Goal: Check status: Check status

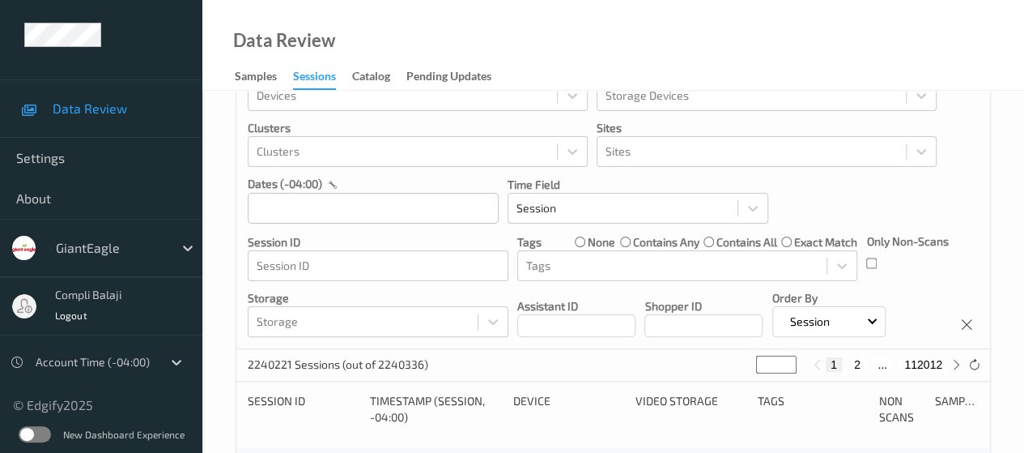
scroll to position [81, 0]
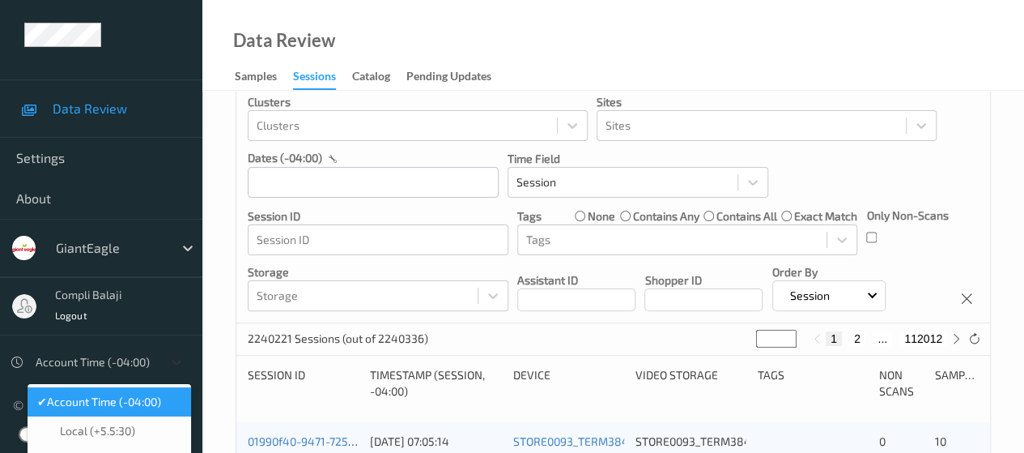
click at [171, 362] on icon at bounding box center [176, 362] width 16 height 16
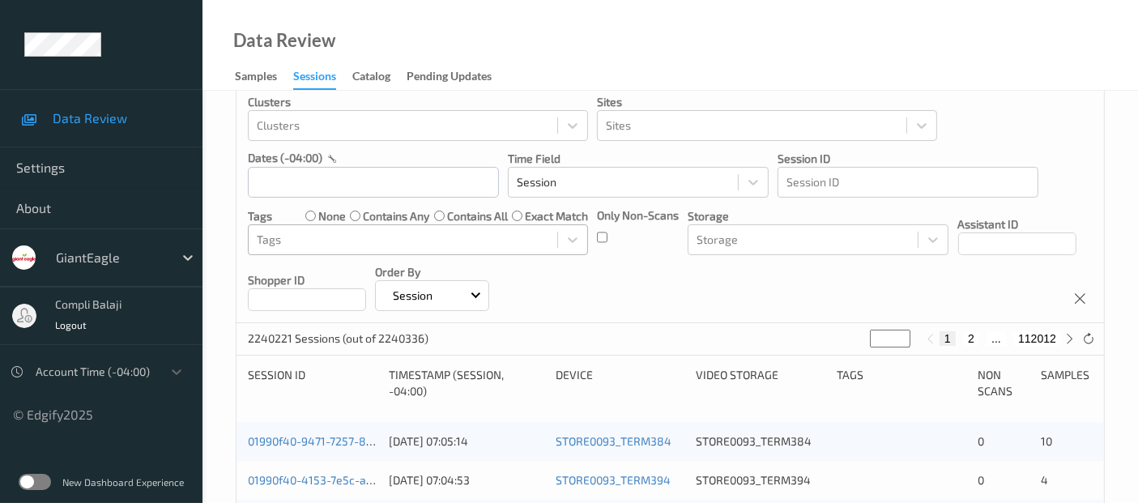
scroll to position [0, 0]
click at [325, 178] on input "text" at bounding box center [373, 182] width 251 height 31
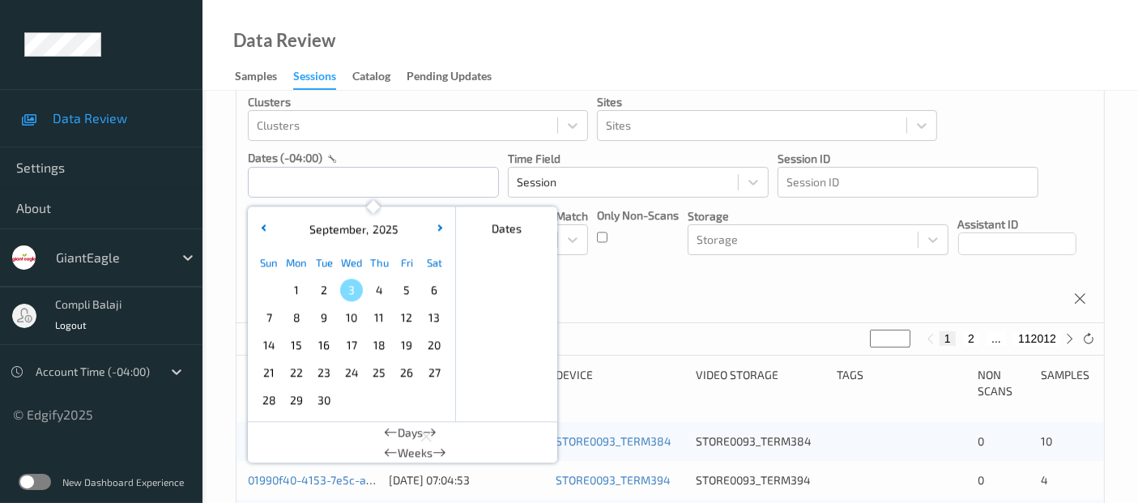
click at [330, 291] on span "2" at bounding box center [324, 290] width 23 height 23
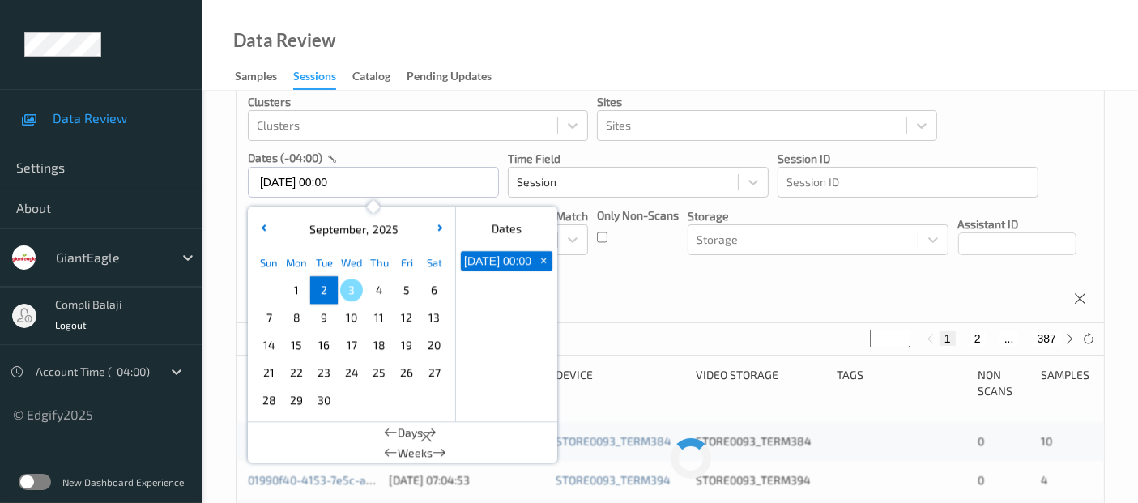
click at [330, 291] on span "2" at bounding box center [324, 290] width 23 height 23
type input "[DATE] 00:00 -> [DATE] 23:59"
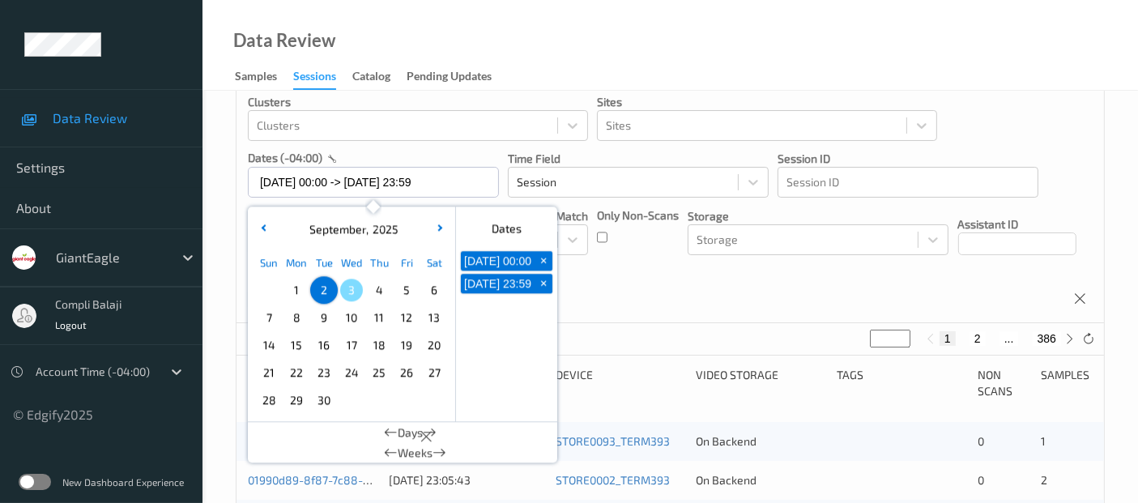
click at [990, 282] on div "Devices Devices Storage Devices Storage Devices Clusters Clusters Sites Sites d…" at bounding box center [669, 175] width 867 height 296
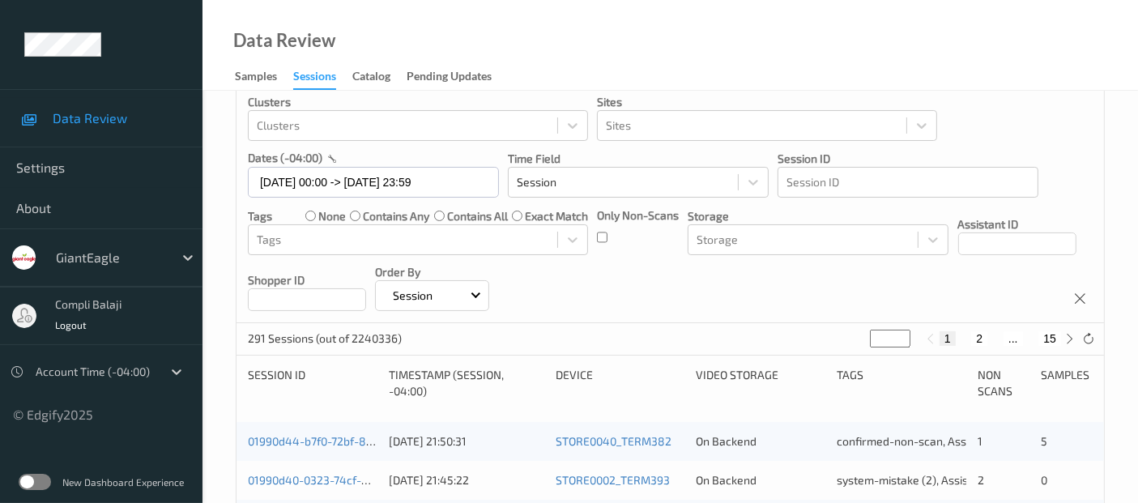
click at [316, 447] on div "01990d44-b7f0-72bf-8c8a-1a08b61023f2" at bounding box center [313, 441] width 130 height 16
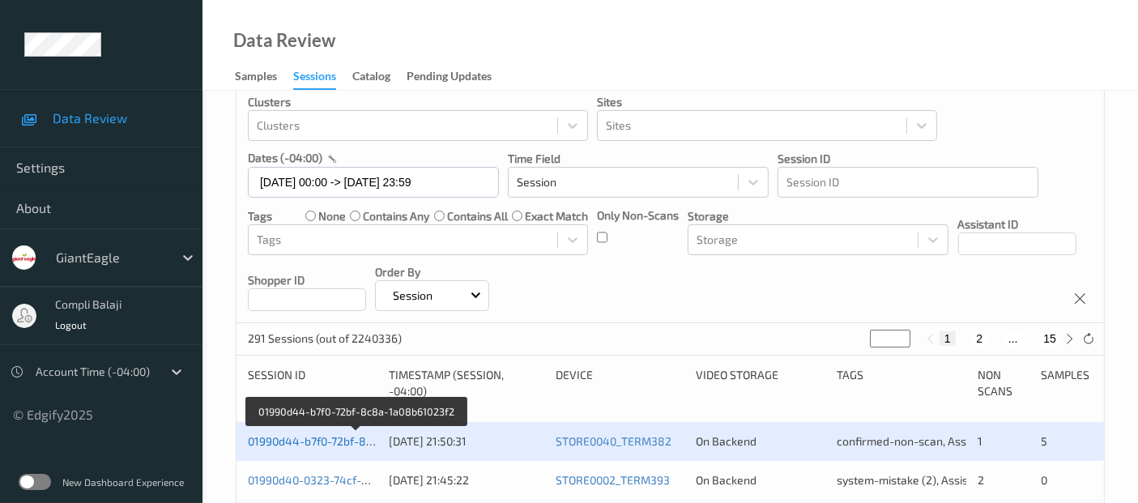
click at [292, 436] on link "01990d44-b7f0-72bf-8c8a-1a08b61023f2" at bounding box center [355, 441] width 215 height 14
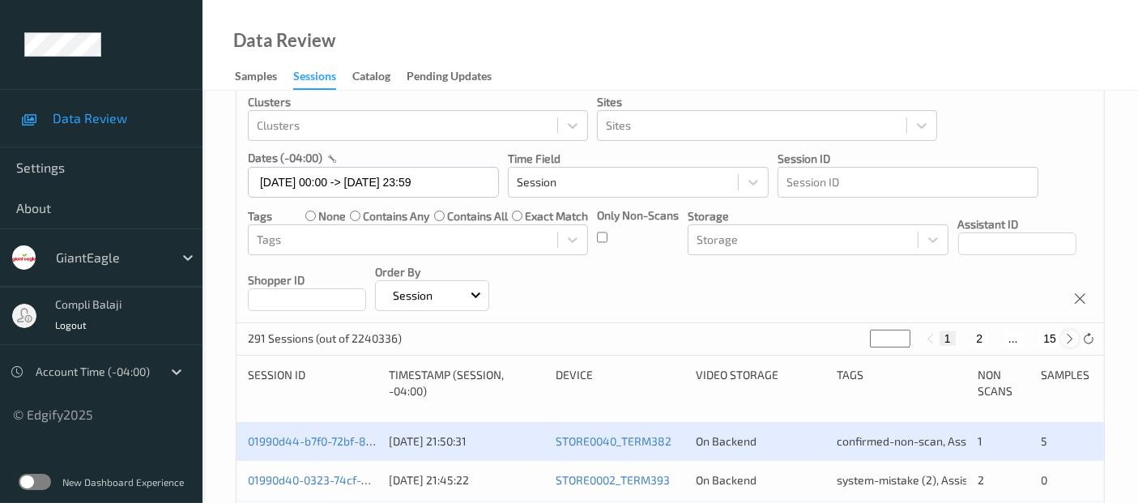
click at [1023, 338] on icon at bounding box center [1070, 339] width 12 height 12
type input "*"
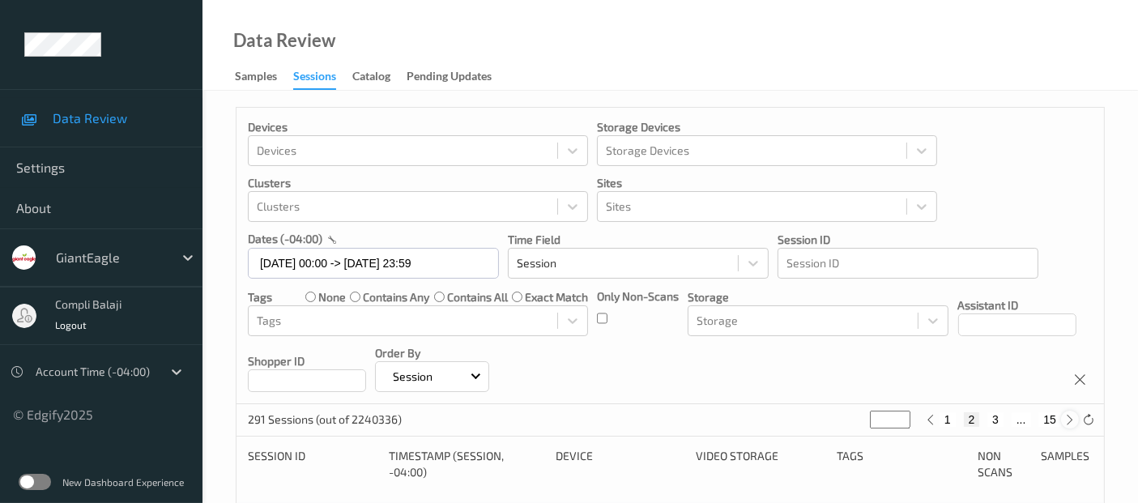
click at [1023, 338] on div "Devices Devices Storage Devices Storage Devices Clusters Clusters Sites Sites d…" at bounding box center [669, 256] width 867 height 296
click at [1023, 415] on icon at bounding box center [1070, 420] width 12 height 12
type input "*"
click at [1023, 415] on icon at bounding box center [1070, 420] width 12 height 12
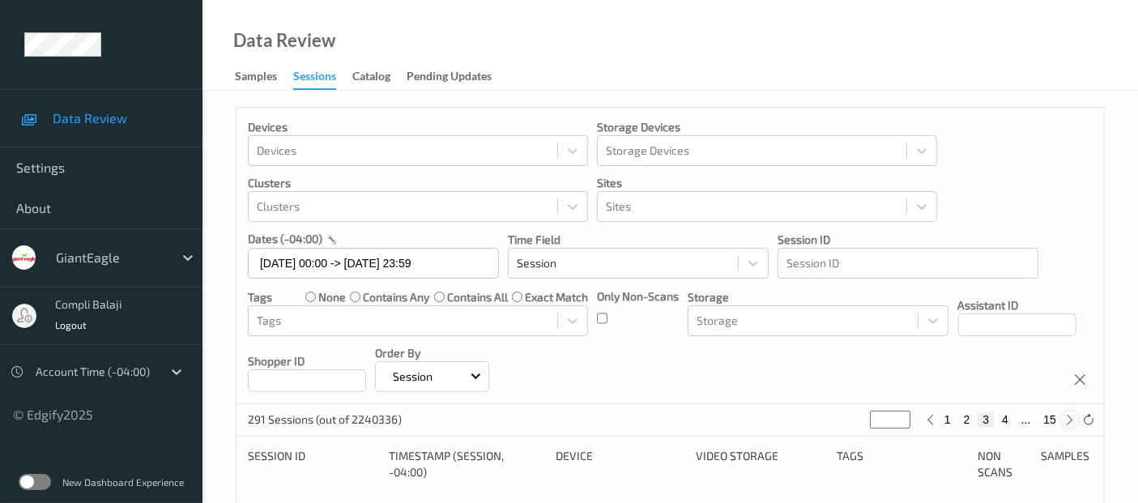
type input "*"
click at [1023, 415] on icon at bounding box center [1070, 420] width 12 height 12
type input "*"
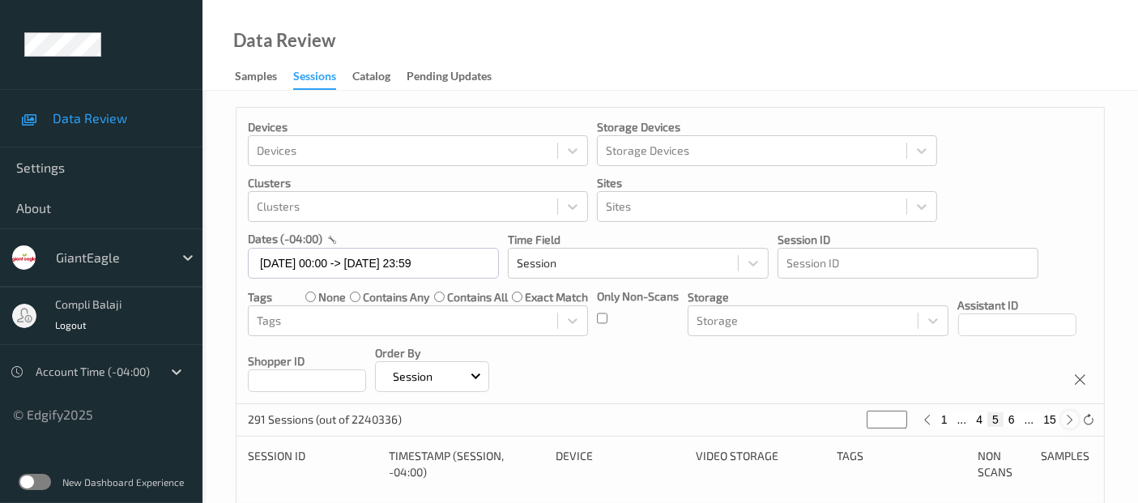
click at [1023, 415] on icon at bounding box center [1070, 420] width 12 height 12
type input "*"
click at [1023, 415] on icon at bounding box center [1070, 420] width 12 height 12
type input "*"
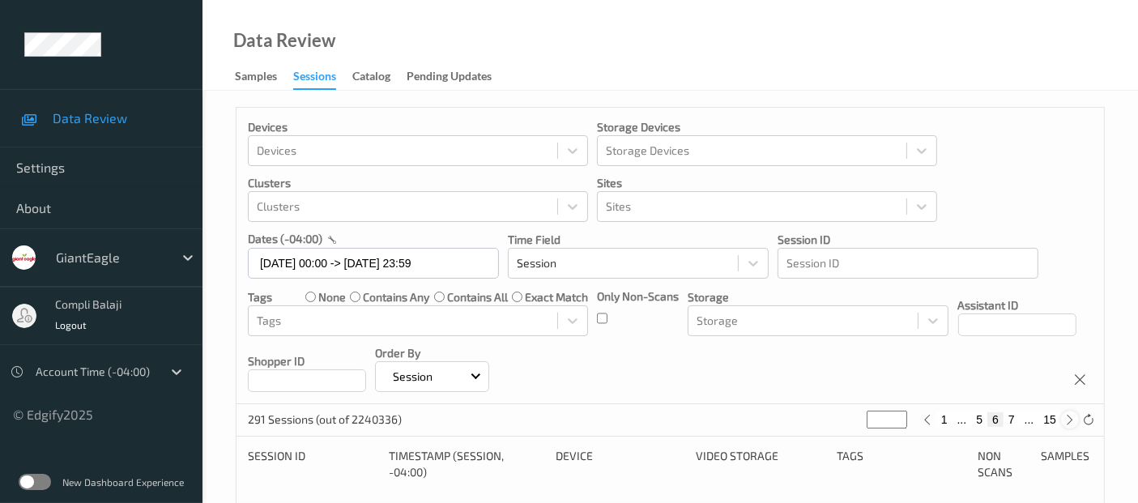
type input "*"
click at [1023, 415] on icon at bounding box center [1070, 420] width 12 height 12
type input "*"
click at [1023, 415] on icon at bounding box center [1070, 420] width 12 height 12
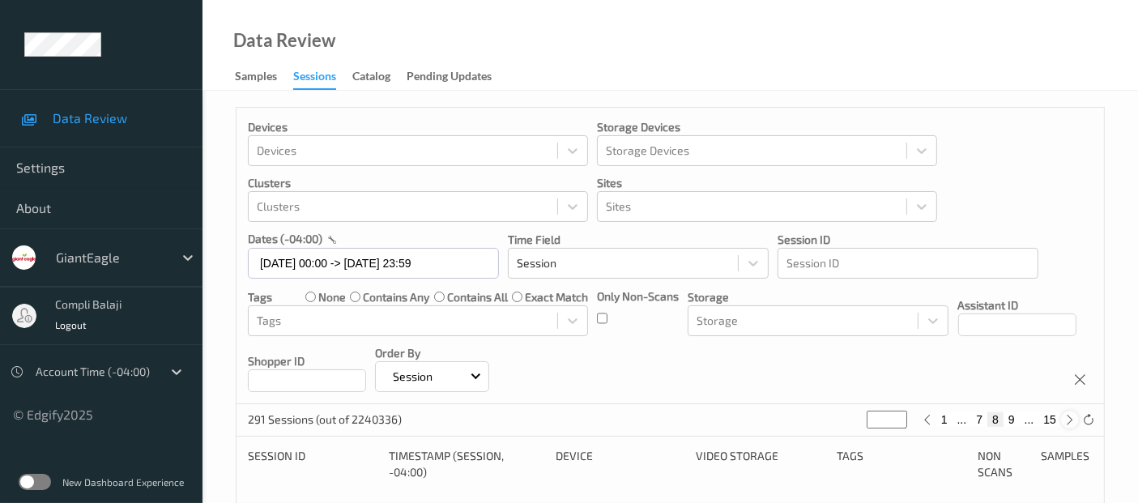
type input "*"
click at [1023, 415] on icon at bounding box center [1070, 420] width 12 height 12
type input "**"
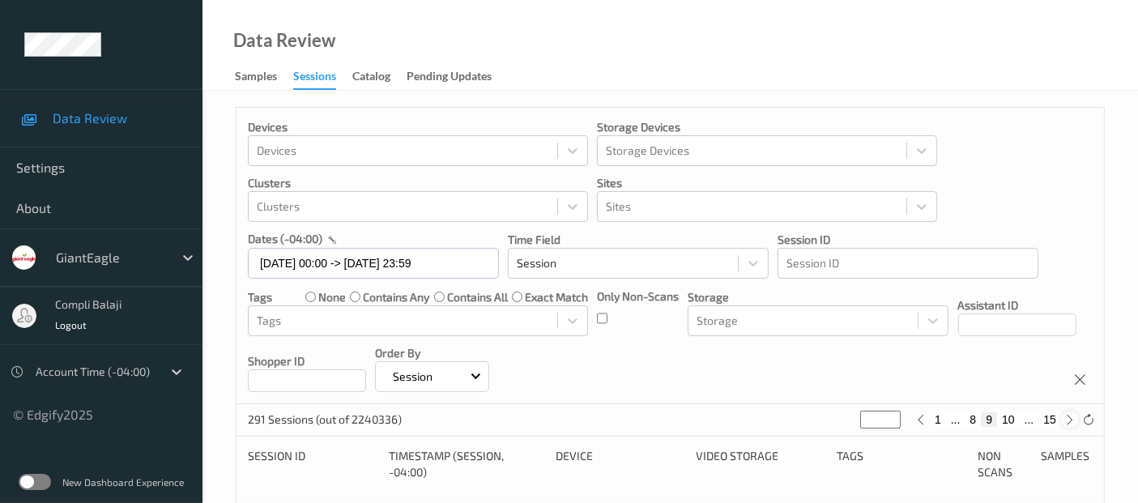
click at [1023, 415] on icon at bounding box center [1070, 420] width 12 height 12
type input "**"
click at [1023, 415] on icon at bounding box center [1070, 420] width 12 height 12
type input "**"
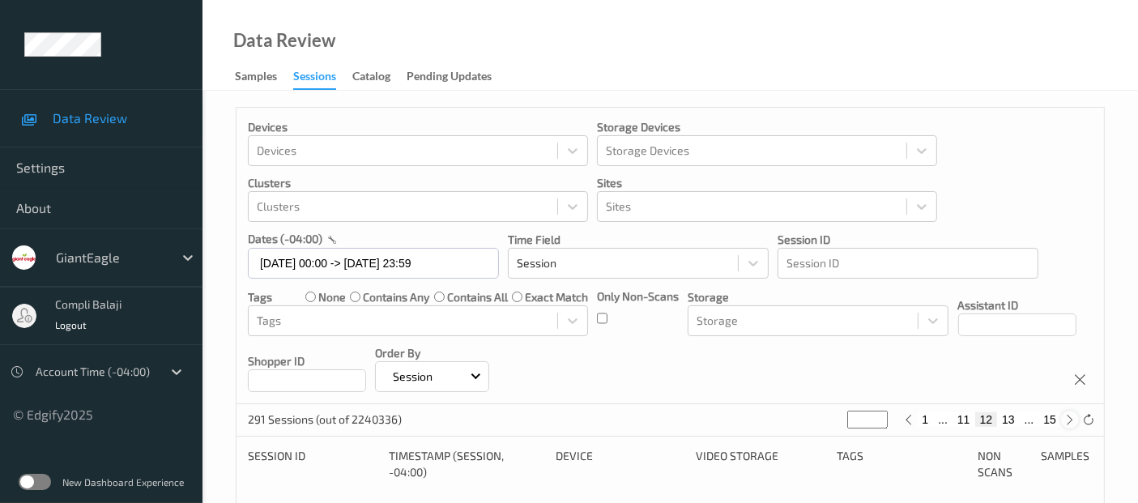
type input "**"
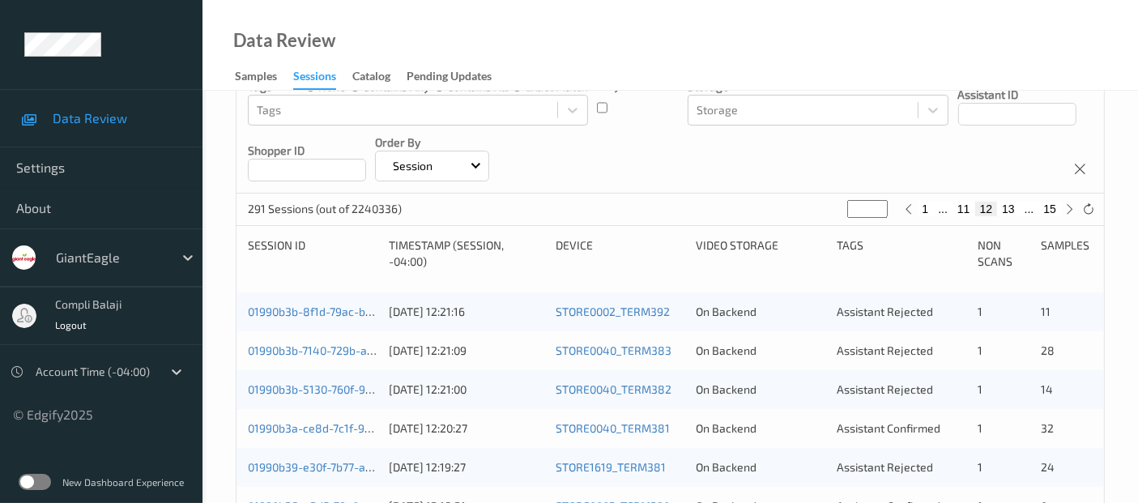
scroll to position [270, 0]
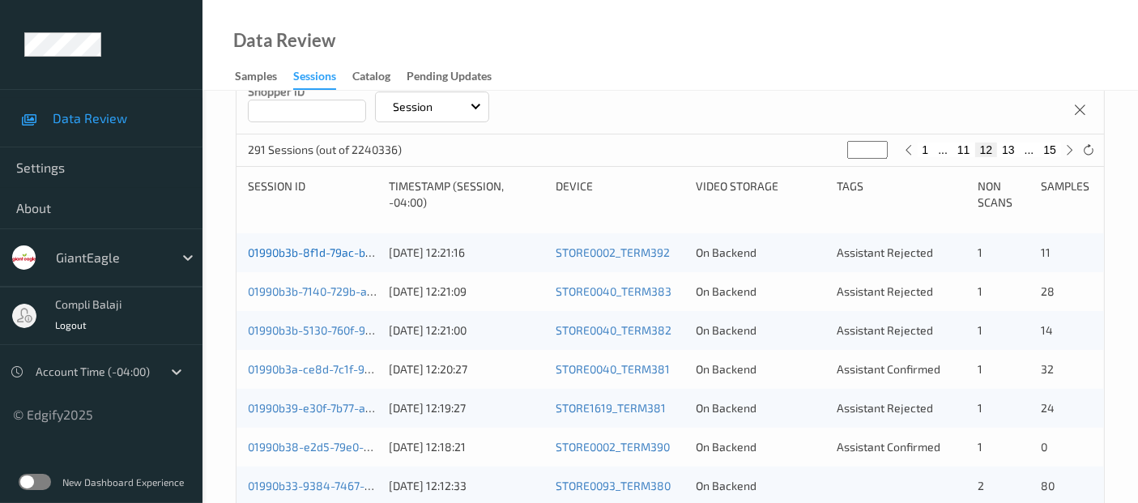
click at [310, 254] on link "01990b3b-8f1d-79ac-b1bb-2fd50b7e8092" at bounding box center [355, 252] width 215 height 14
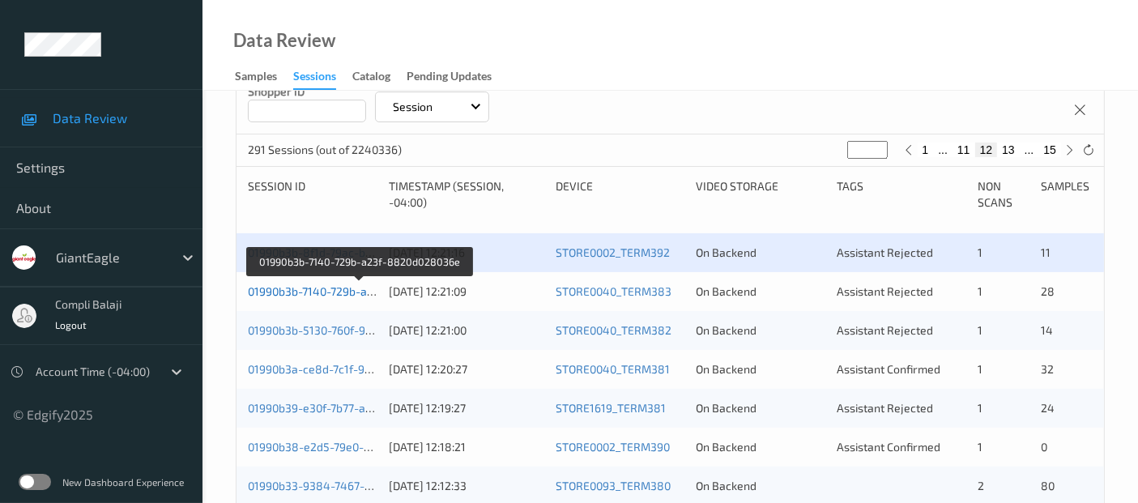
click at [279, 292] on link "01990b3b-7140-729b-a23f-8820d028036e" at bounding box center [358, 291] width 221 height 14
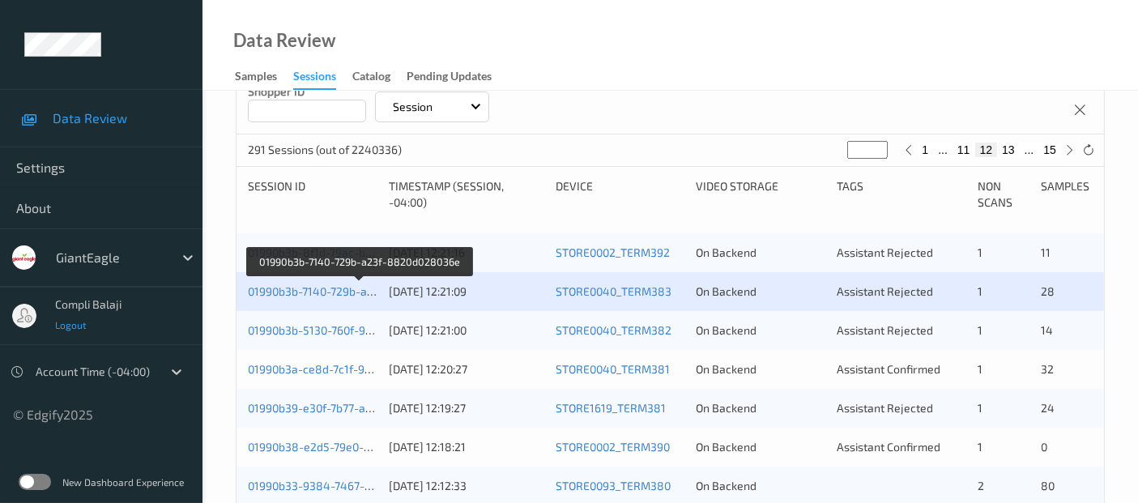
click at [68, 325] on span "Logout" at bounding box center [71, 324] width 32 height 11
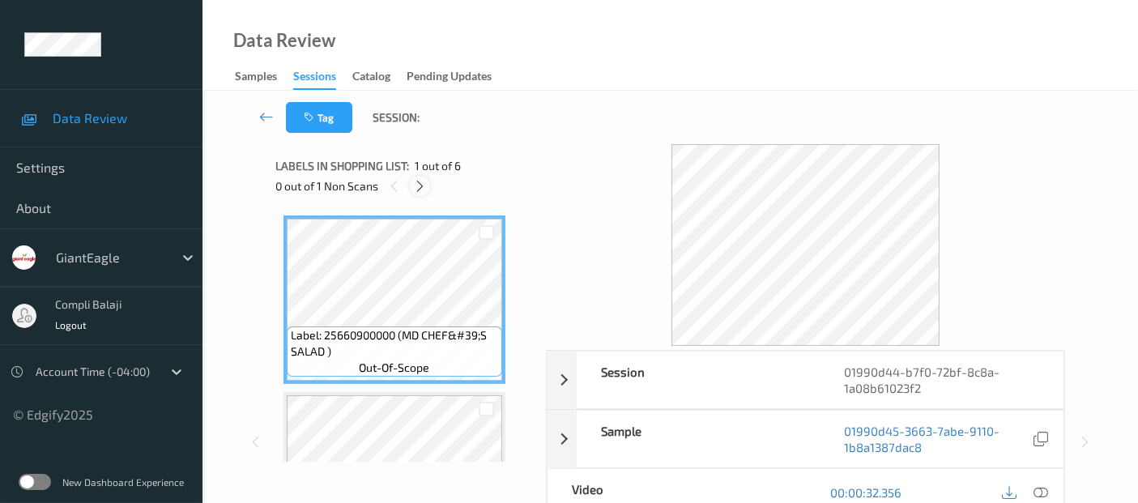
click at [420, 189] on icon at bounding box center [420, 186] width 14 height 15
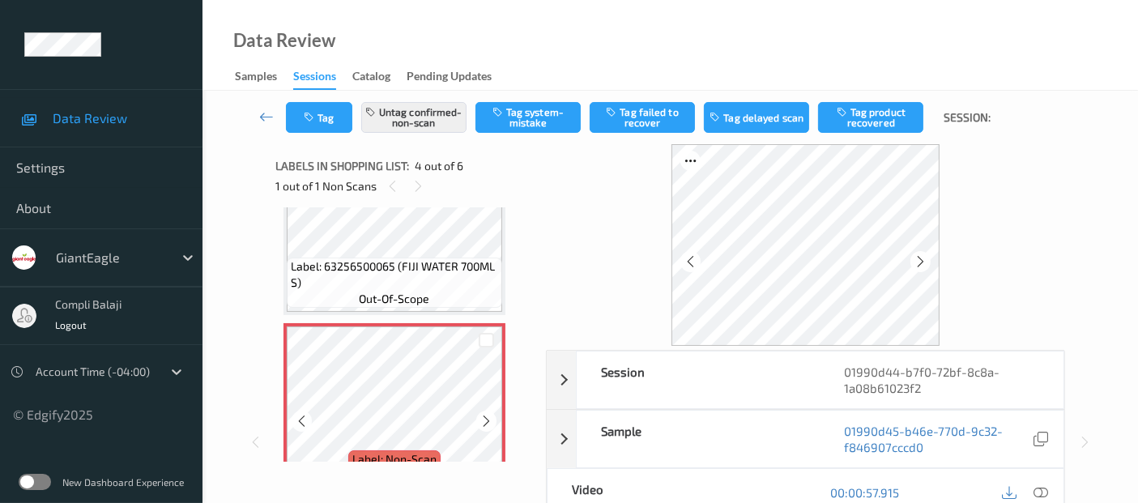
scroll to position [450, 0]
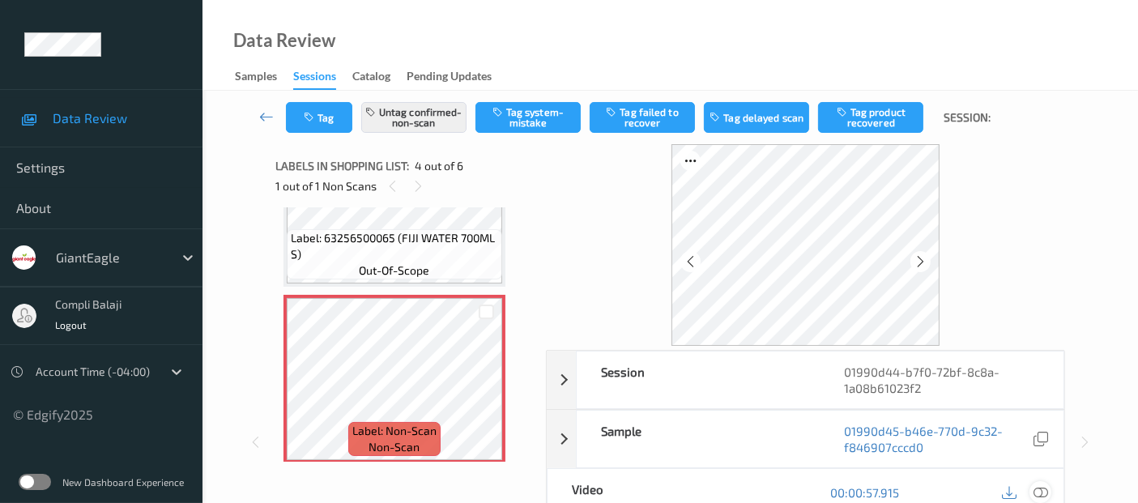
click at [1040, 492] on icon at bounding box center [1040, 492] width 15 height 15
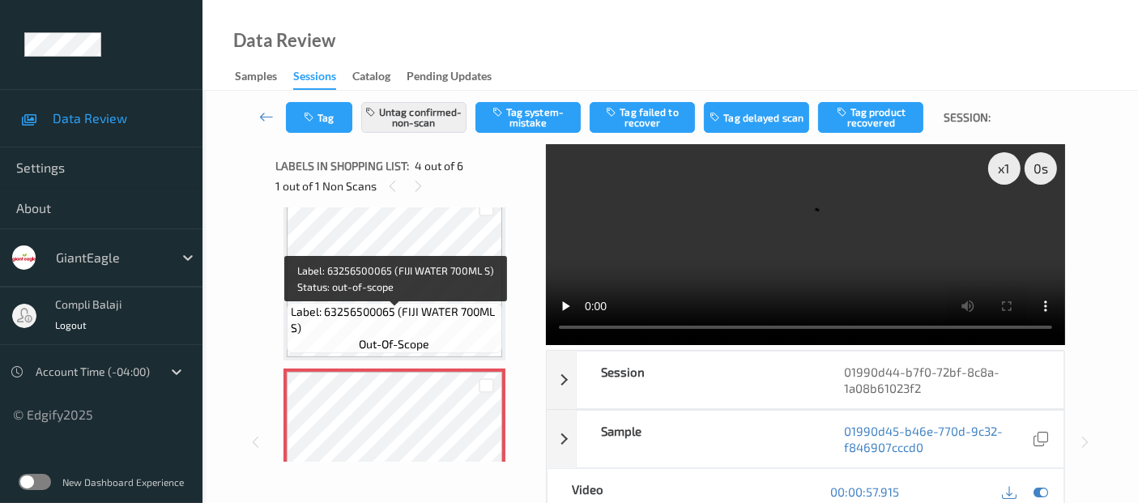
scroll to position [360, 0]
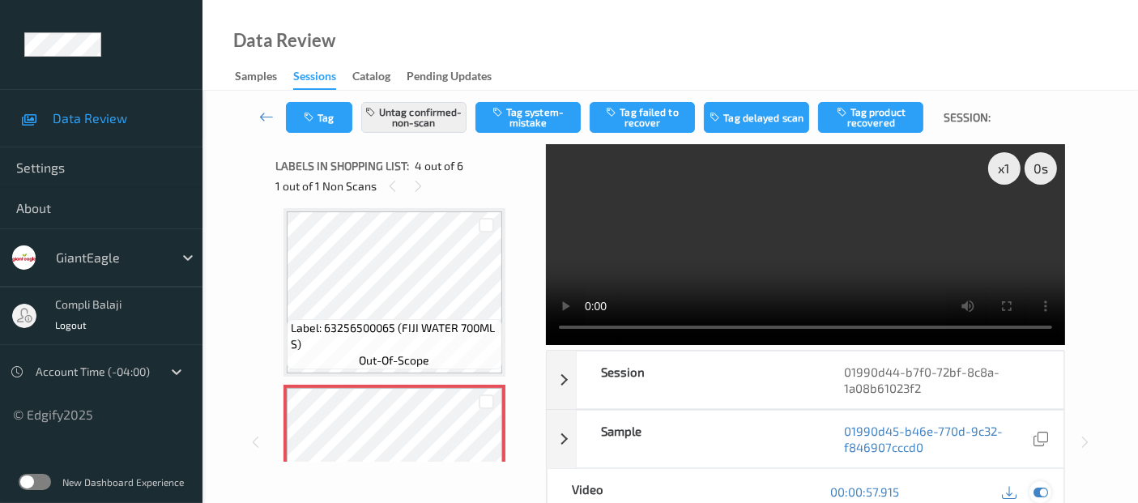
click at [1048, 487] on icon at bounding box center [1040, 491] width 15 height 15
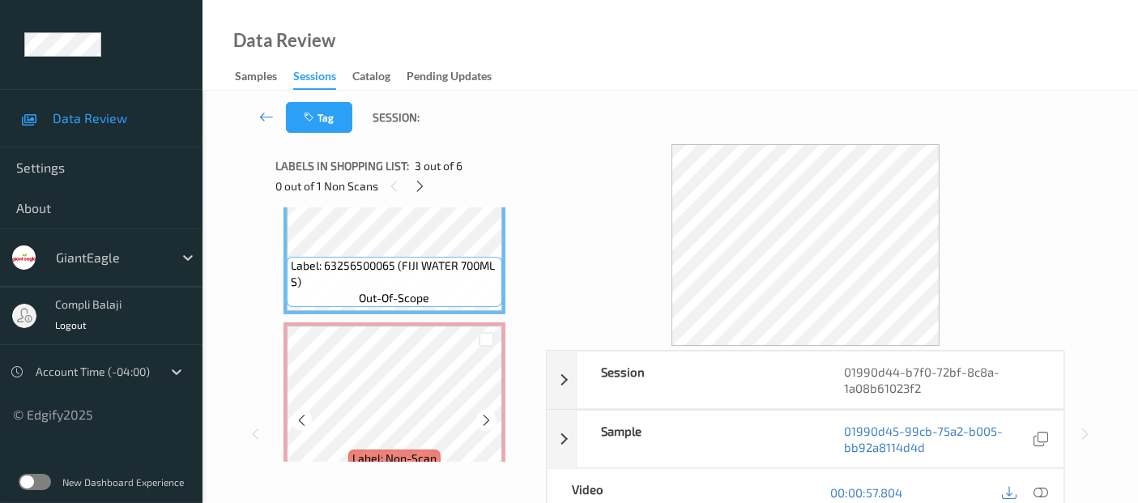
scroll to position [450, 0]
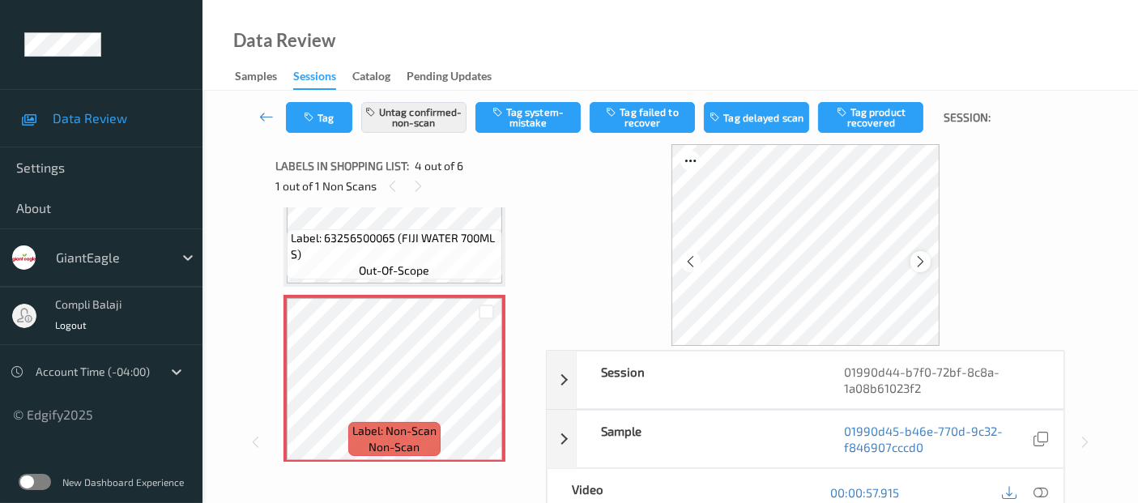
click at [922, 262] on icon at bounding box center [920, 261] width 14 height 15
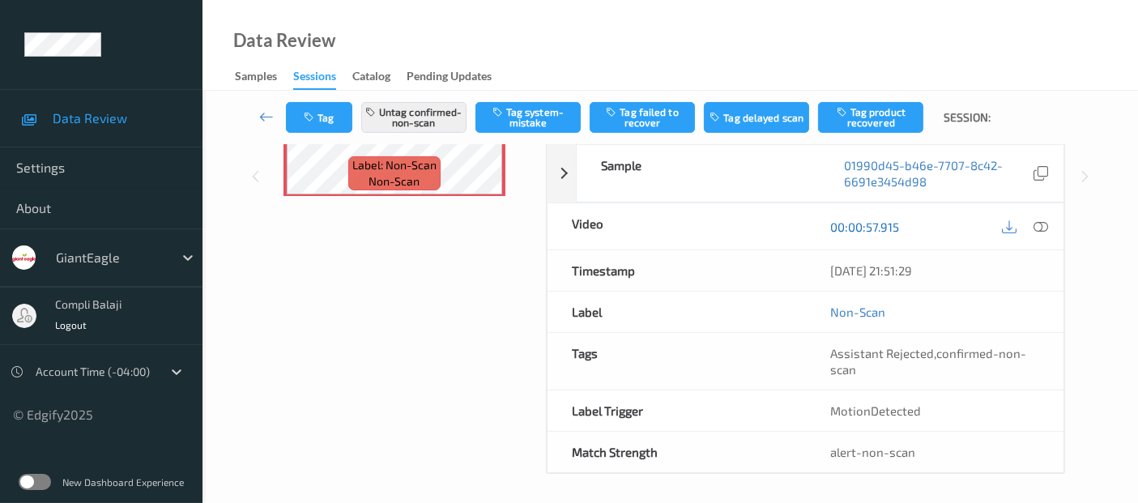
scroll to position [0, 0]
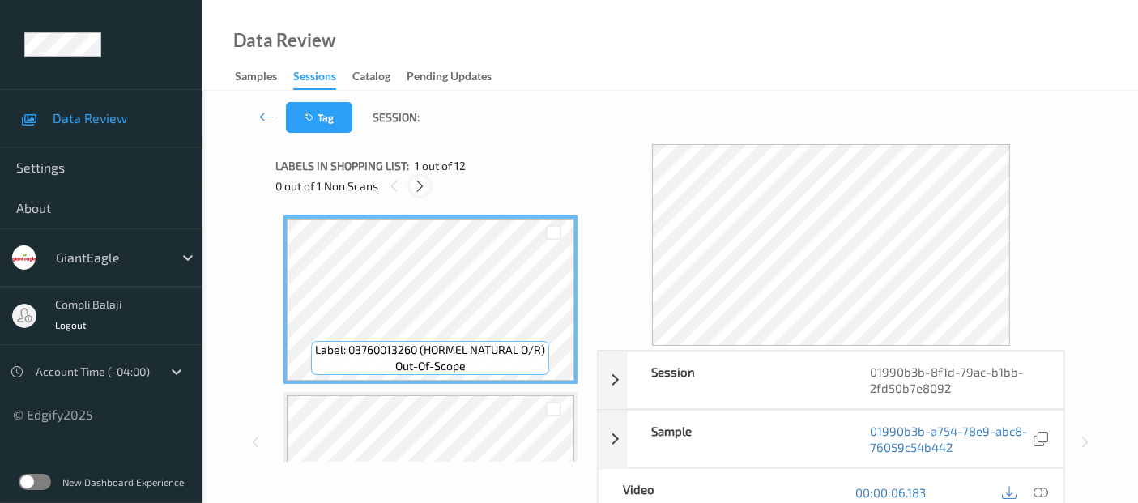
click at [413, 190] on icon at bounding box center [420, 186] width 14 height 15
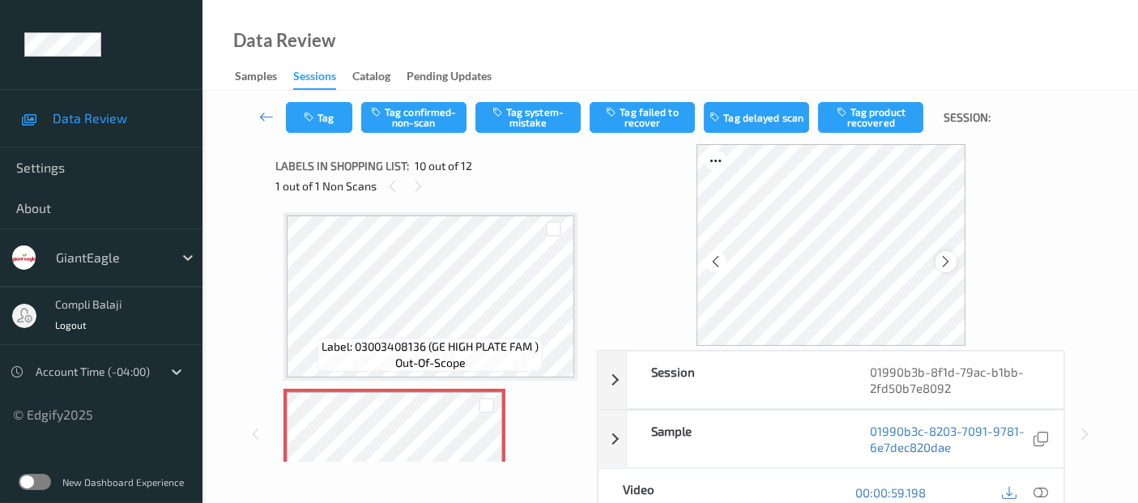
click at [944, 260] on icon at bounding box center [946, 261] width 14 height 15
click at [1037, 490] on icon at bounding box center [1040, 492] width 15 height 15
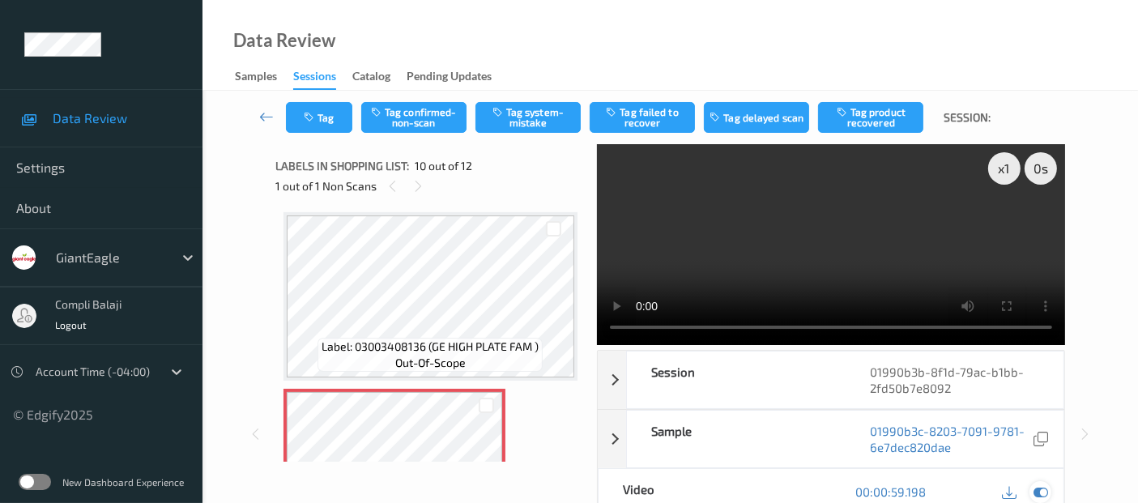
click at [1036, 484] on icon at bounding box center [1040, 491] width 15 height 15
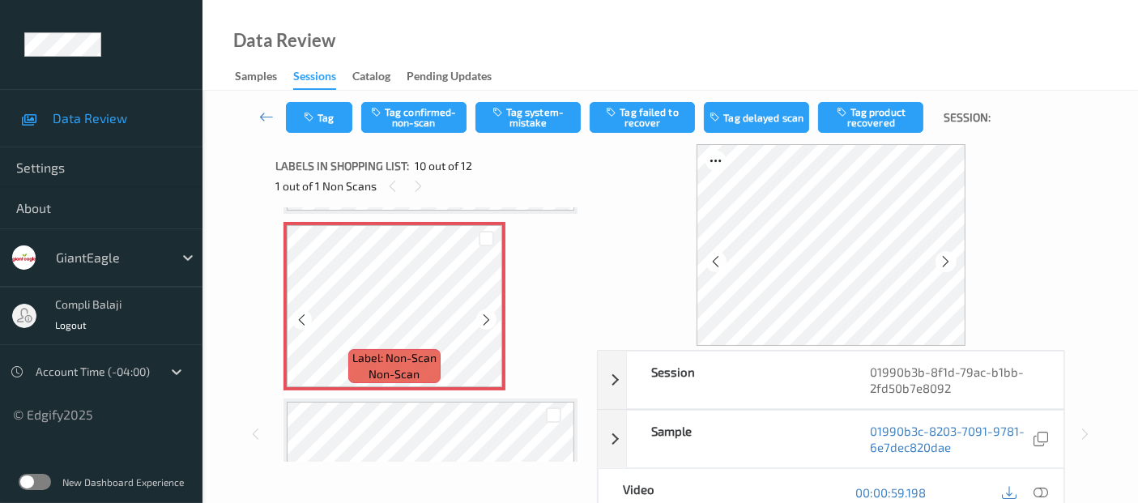
scroll to position [1596, 0]
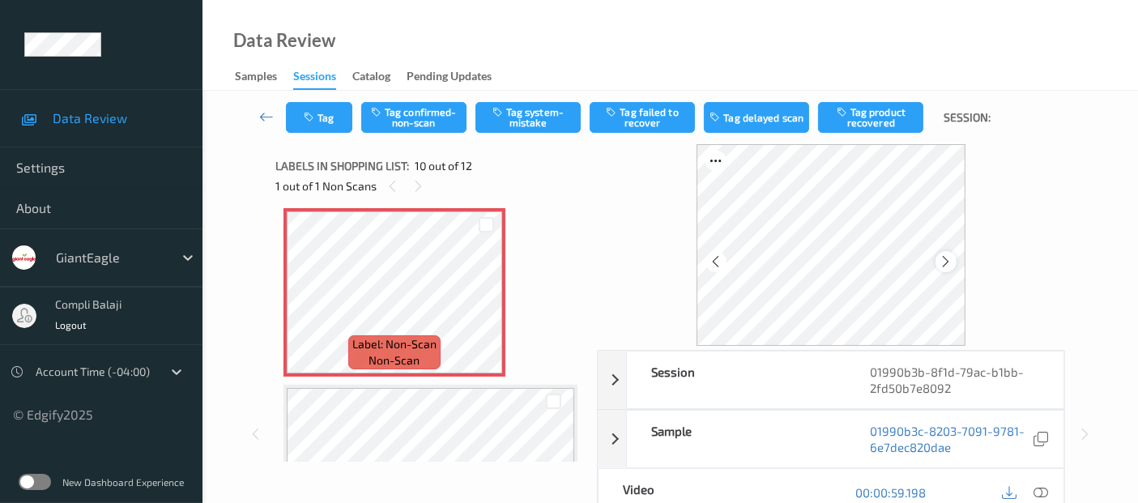
click at [952, 264] on icon at bounding box center [946, 261] width 14 height 15
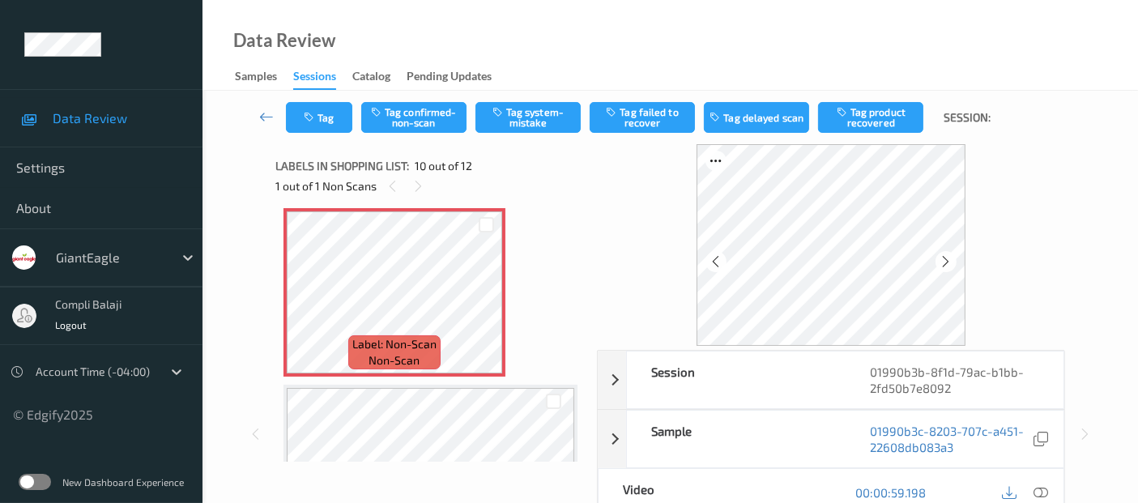
click at [952, 264] on icon at bounding box center [946, 261] width 14 height 15
click at [1047, 487] on icon at bounding box center [1040, 492] width 15 height 15
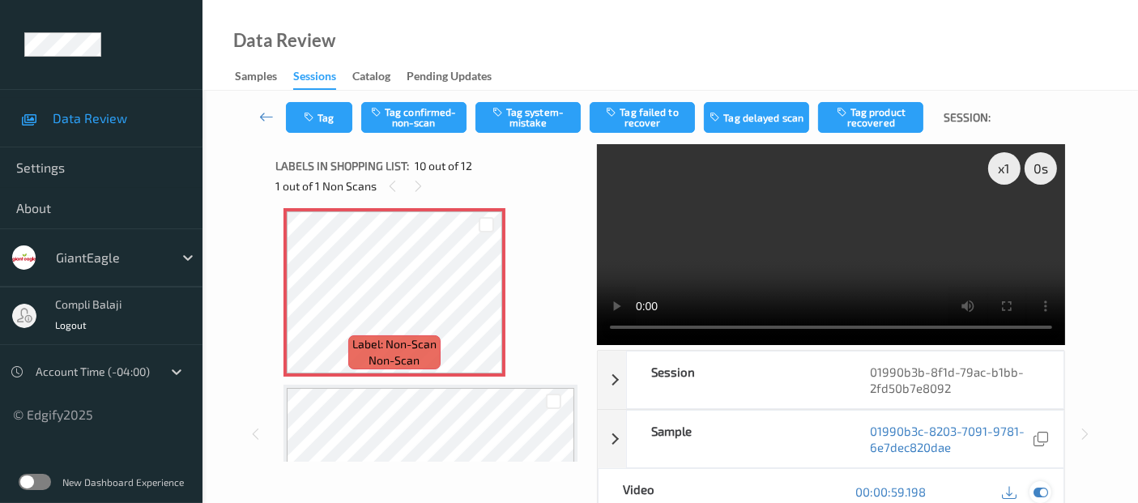
click at [1040, 490] on icon at bounding box center [1040, 491] width 15 height 15
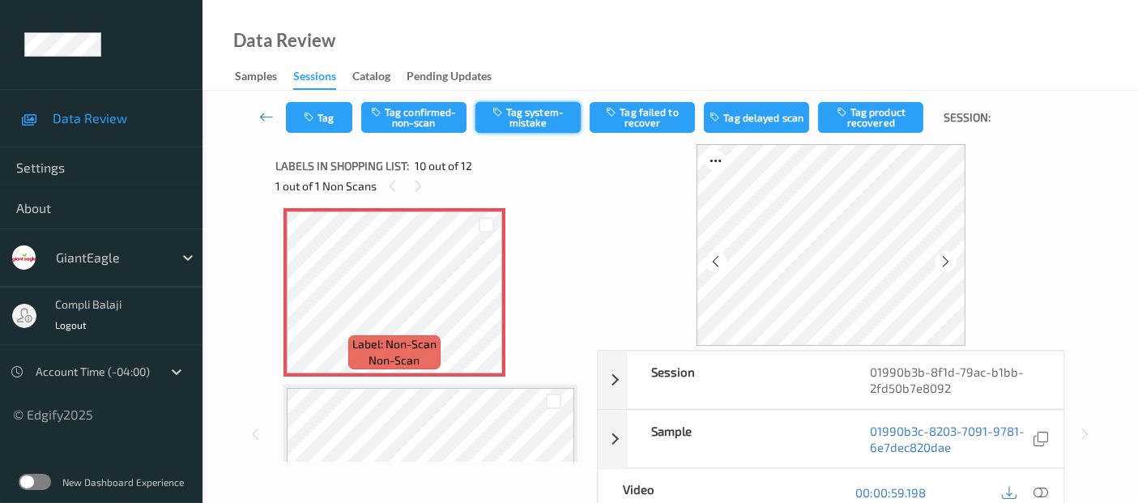
click at [520, 113] on button "Tag system-mistake" at bounding box center [527, 117] width 105 height 31
click at [229, 200] on div "Tag Tag confirmed-non-scan Untag system-mistake Tag failed to recover Tag delay…" at bounding box center [669, 432] width 935 height 682
